Goal: Information Seeking & Learning: Learn about a topic

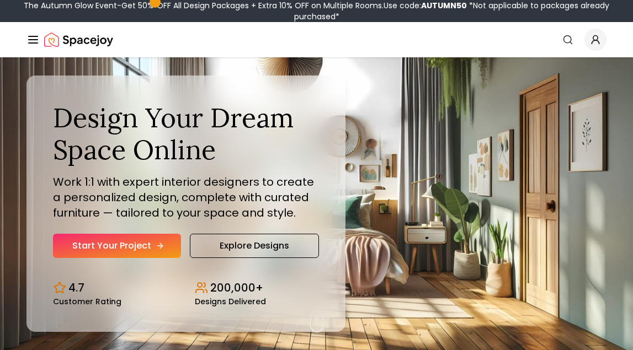
click at [103, 248] on link "Start Your Project" at bounding box center [117, 246] width 128 height 24
click at [34, 40] on line "Global" at bounding box center [33, 40] width 9 height 0
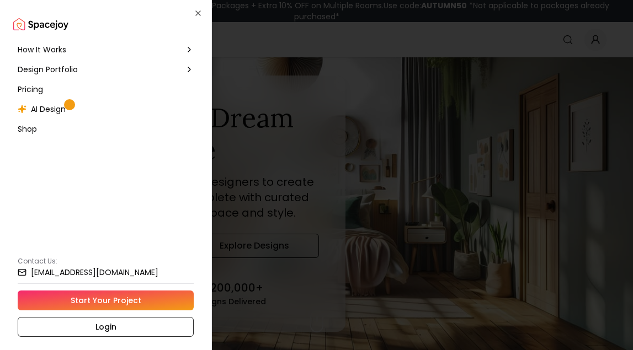
click at [41, 51] on span "How It Works" at bounding box center [42, 49] width 49 height 11
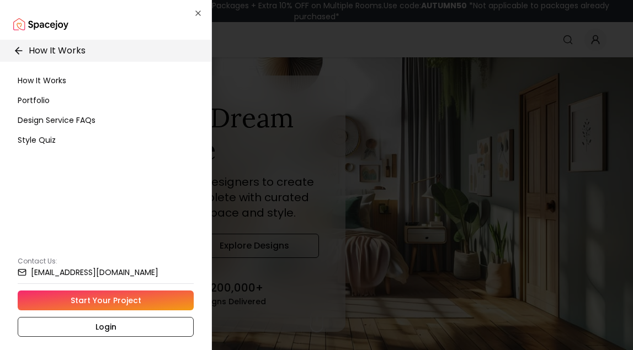
click at [41, 79] on span "How It Works" at bounding box center [42, 80] width 49 height 11
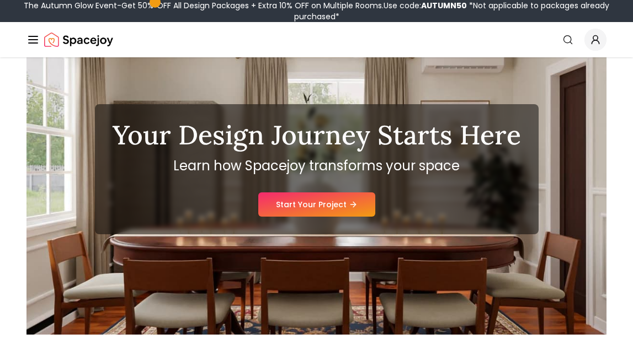
scroll to position [59, 0]
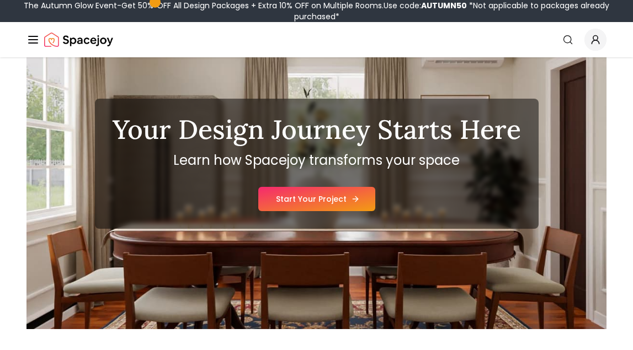
click at [297, 202] on link "Start Your Project" at bounding box center [316, 199] width 117 height 24
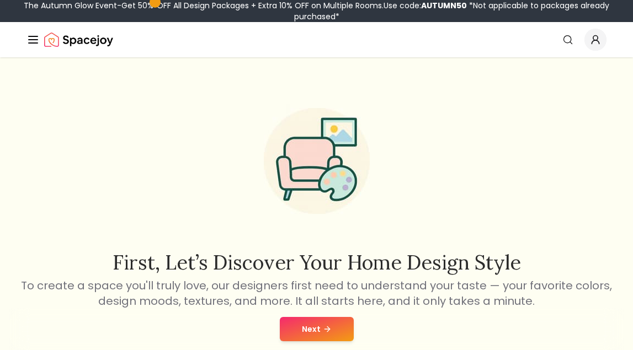
click at [34, 40] on line "Global" at bounding box center [33, 40] width 9 height 0
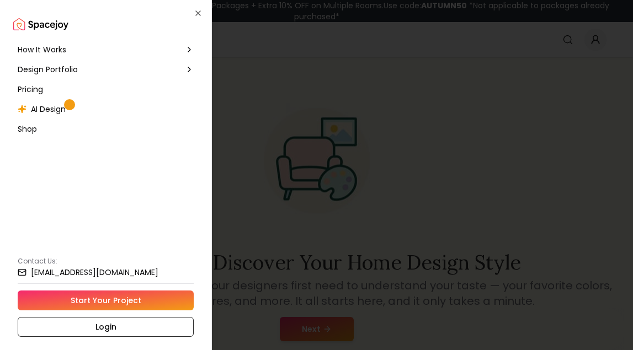
click at [46, 108] on span "AI Design" at bounding box center [48, 109] width 35 height 11
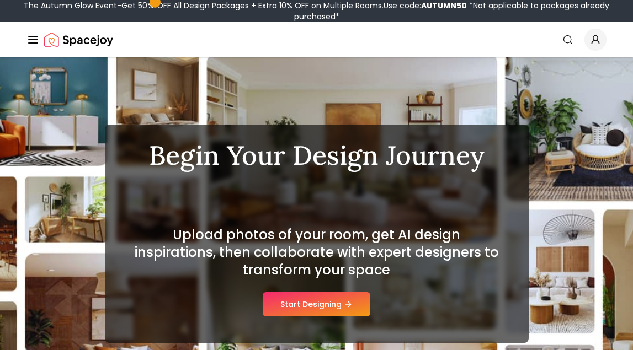
scroll to position [18, 0]
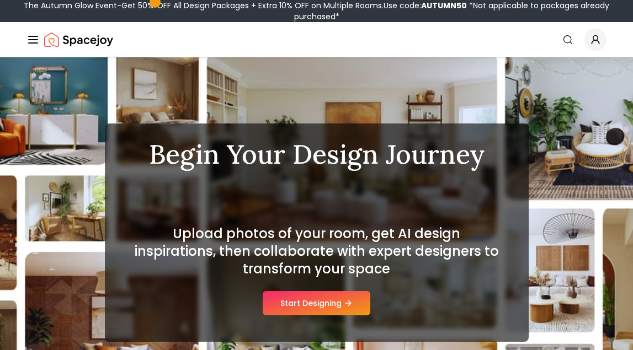
click at [31, 39] on icon "Global" at bounding box center [32, 39] width 13 height 13
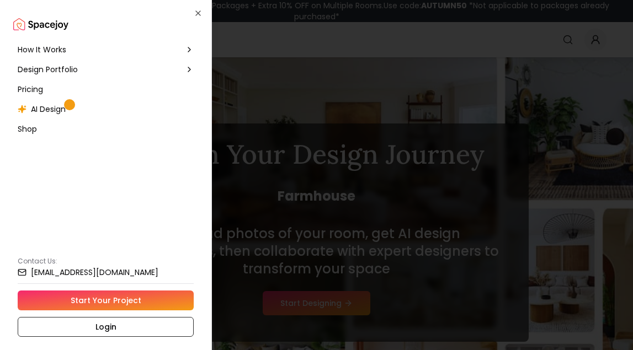
click at [34, 87] on span "Pricing" at bounding box center [30, 89] width 25 height 11
